Goal: Information Seeking & Learning: Compare options

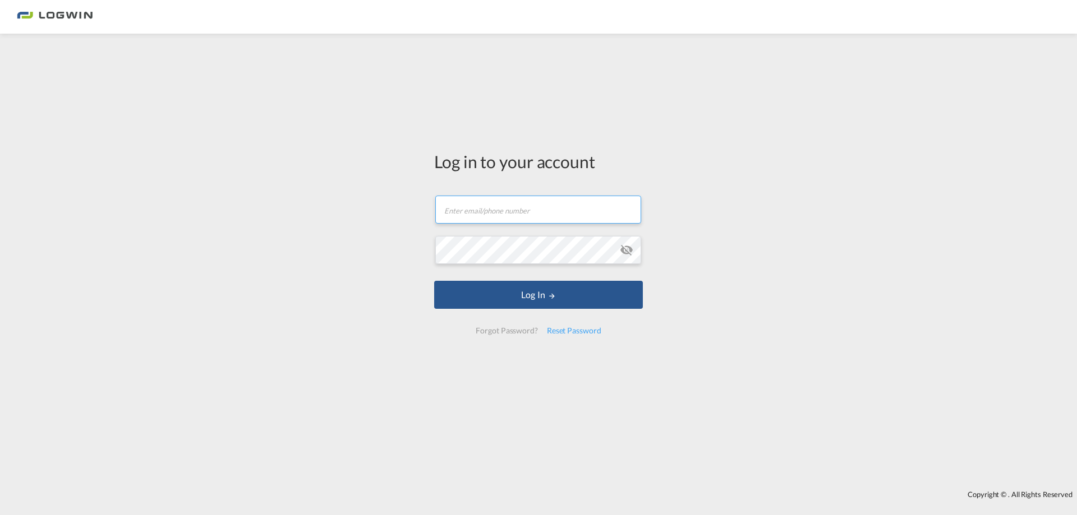
click at [528, 218] on input "text" at bounding box center [538, 210] width 206 height 28
paste input "[PERSON_NAME][EMAIL_ADDRESS][PERSON_NAME][DOMAIN_NAME]"
type input "[PERSON_NAME][EMAIL_ADDRESS][PERSON_NAME][DOMAIN_NAME]"
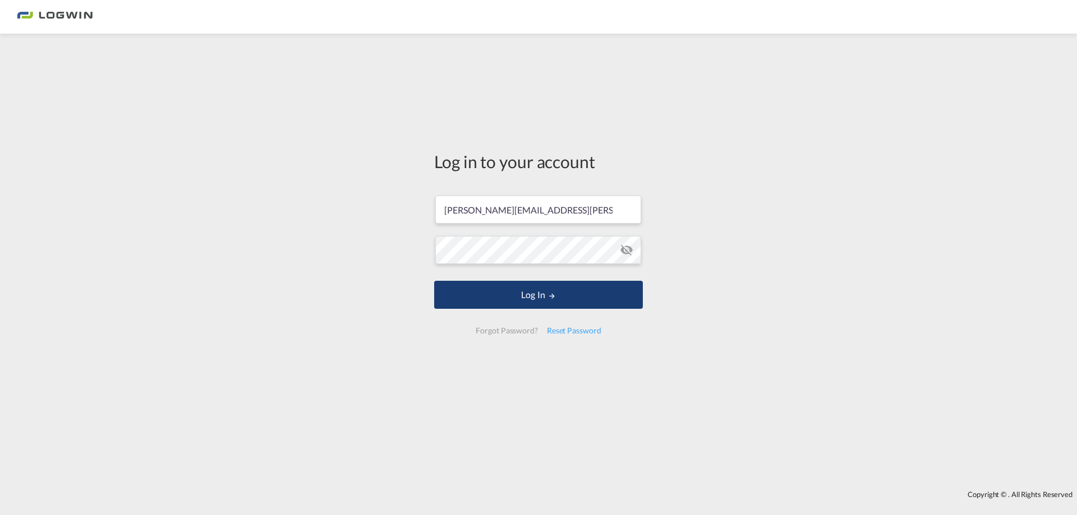
click at [496, 304] on button "Log In" at bounding box center [538, 295] width 209 height 28
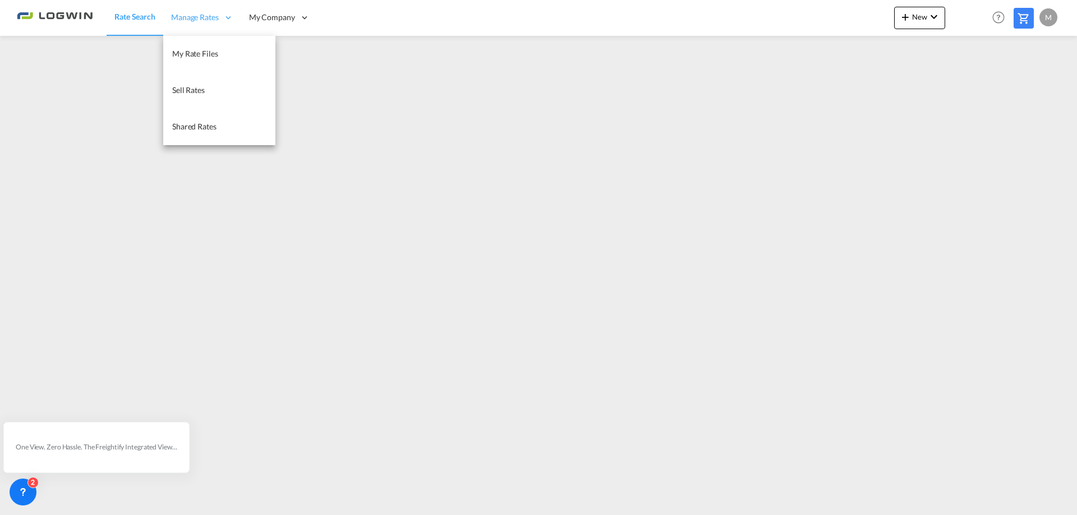
click at [203, 20] on span "Manage Rates" at bounding box center [195, 17] width 48 height 11
click at [183, 94] on span "Sell Rates" at bounding box center [188, 90] width 33 height 10
click at [187, 52] on span "My Rate Files" at bounding box center [195, 54] width 46 height 10
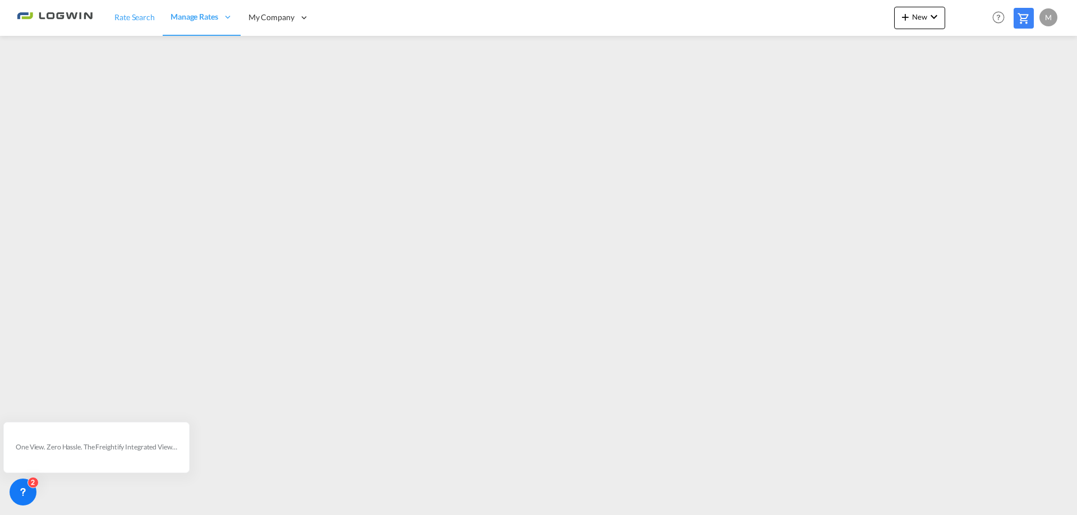
click at [128, 22] on span "Rate Search" at bounding box center [134, 17] width 40 height 10
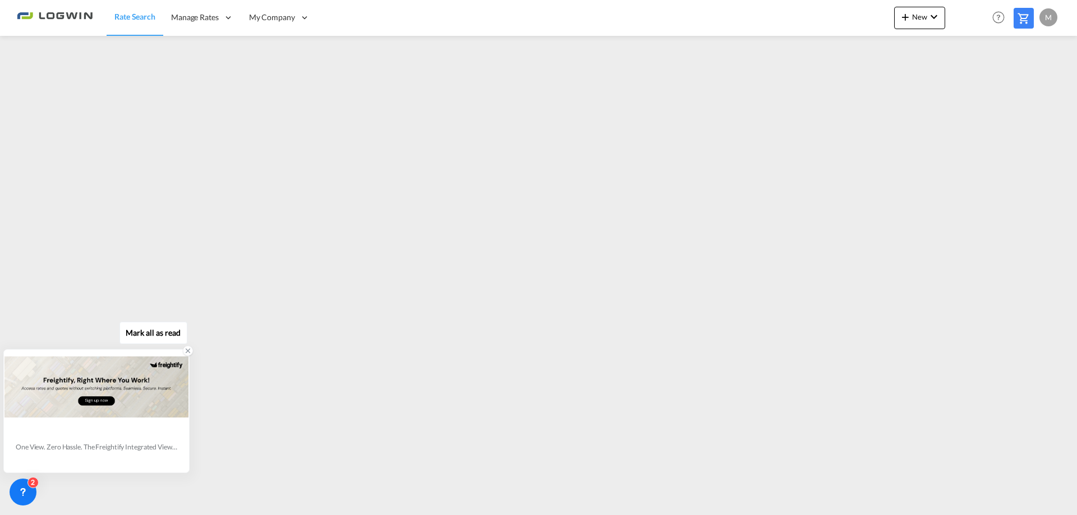
click at [187, 355] on div at bounding box center [188, 351] width 10 height 10
